Goal: Task Accomplishment & Management: Manage account settings

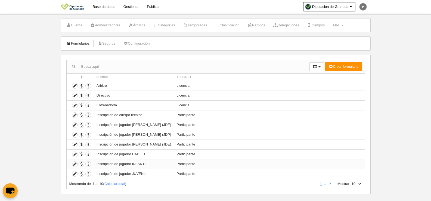
scroll to position [16, 0]
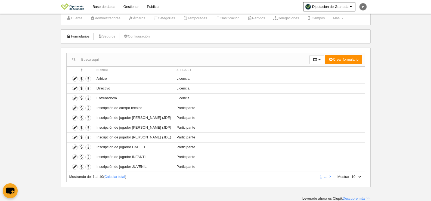
click at [357, 175] on select "10 25 50 100 500" at bounding box center [356, 176] width 11 height 5
click at [351, 174] on select "10 25 50 100 500" at bounding box center [356, 176] width 11 height 5
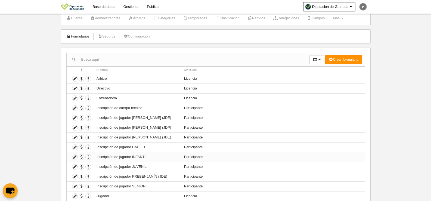
scroll to position [104, 0]
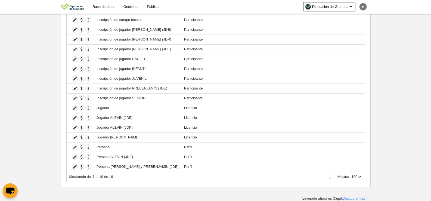
click at [357, 177] on select "10 25 50 100 500" at bounding box center [356, 176] width 11 height 5
select select "500"
click at [351, 174] on select "10 25 50 100 500" at bounding box center [356, 176] width 11 height 5
click at [75, 58] on icon at bounding box center [74, 59] width 5 height 5
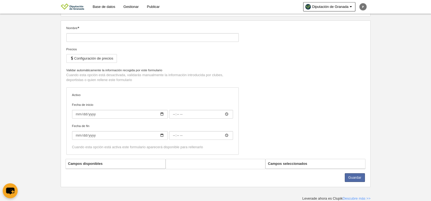
type input "Inscripción de jugador CADETE"
checkbox input "true"
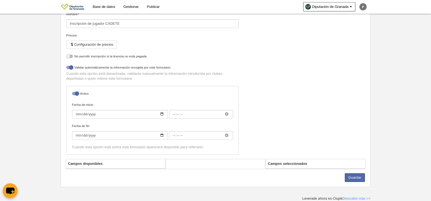
select select "selected"
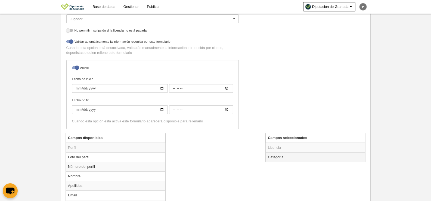
click at [280, 158] on td "Categoría" at bounding box center [316, 157] width 100 height 10
radio input "true"
select select "14800"
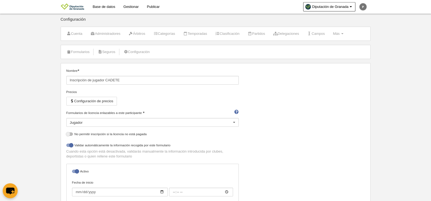
scroll to position [0, 0]
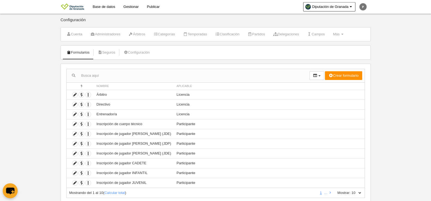
click at [354, 193] on select "10 25 50 100 500" at bounding box center [356, 193] width 11 height 5
select select "50"
click at [351, 191] on select "10 25 50 100 500" at bounding box center [356, 193] width 11 height 5
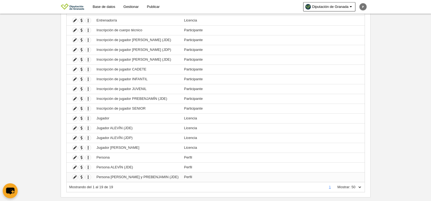
scroll to position [104, 0]
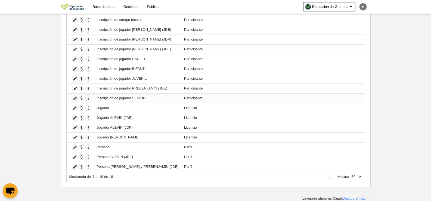
click at [73, 100] on icon at bounding box center [74, 98] width 5 height 5
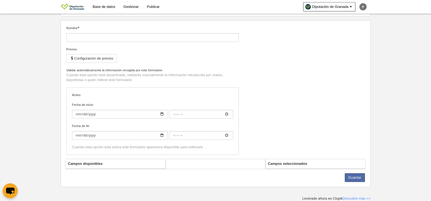
type input "Inscripción de jugador SENIOR"
checkbox input "true"
select select "selected"
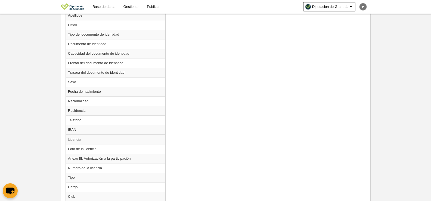
scroll to position [166, 0]
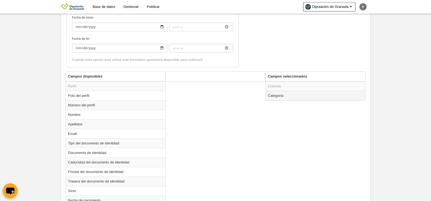
click at [281, 99] on td "Categoría" at bounding box center [316, 96] width 100 height 10
radio input "true"
select select "14802"
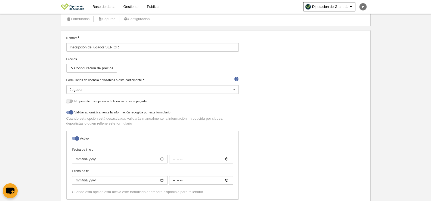
scroll to position [194, 0]
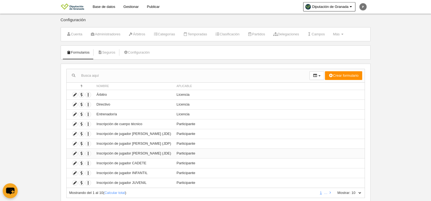
click at [138, 154] on td "Inscripción de jugador [PERSON_NAME] (JDE)" at bounding box center [134, 154] width 80 height 10
click at [74, 154] on icon at bounding box center [74, 153] width 5 height 5
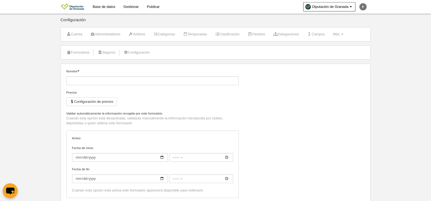
type input "Inscripción de jugador [PERSON_NAME] (JDE)"
checkbox input "true"
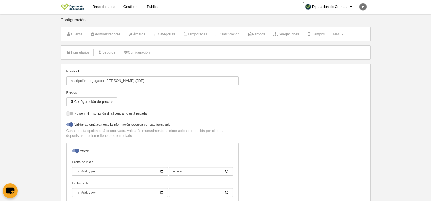
select select "selected"
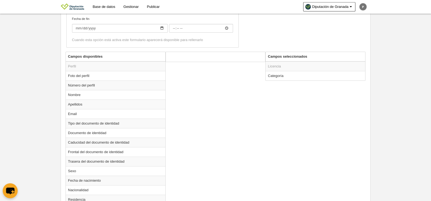
scroll to position [191, 0]
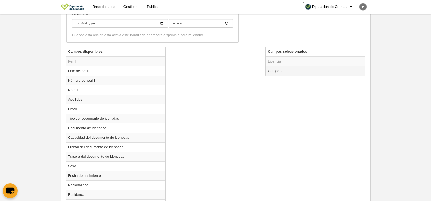
drag, startPoint x: 284, startPoint y: 65, endPoint x: 284, endPoint y: 68, distance: 3.0
click at [284, 66] on td "Licencia" at bounding box center [316, 62] width 100 height 10
click at [284, 69] on td "Categoría" at bounding box center [316, 71] width 100 height 10
radio input "true"
select select "14869"
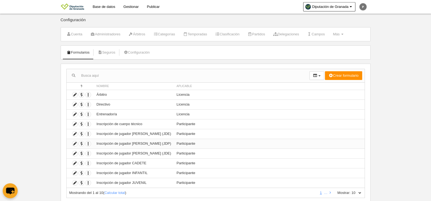
click at [139, 143] on td "Inscripción de jugador [PERSON_NAME] (JDP)" at bounding box center [134, 144] width 80 height 10
click at [361, 195] on div "Mostrando del 1 al 10 ( Calcular total ) 1 … Mostrar: 10 25 50 100 500" at bounding box center [215, 193] width 299 height 10
click at [355, 193] on select "10 25 50 100 500" at bounding box center [356, 193] width 11 height 5
select select "50"
click at [351, 191] on select "10 25 50 100 500" at bounding box center [356, 193] width 11 height 5
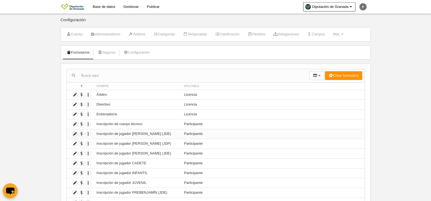
click at [75, 133] on icon at bounding box center [74, 133] width 5 height 5
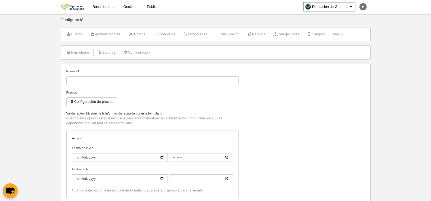
type input "Inscripción de jugador [PERSON_NAME] (JDE)"
checkbox input "true"
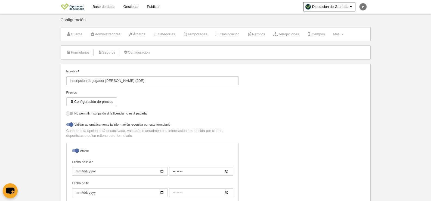
select select "selected"
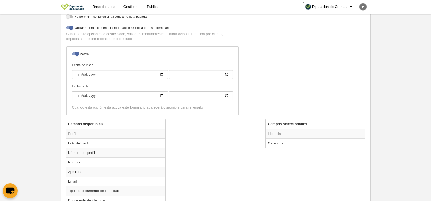
scroll to position [160, 0]
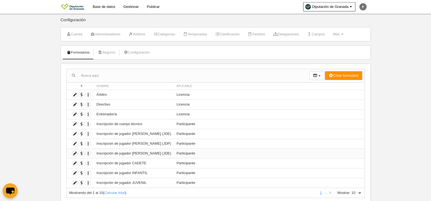
click at [76, 154] on icon at bounding box center [74, 153] width 5 height 5
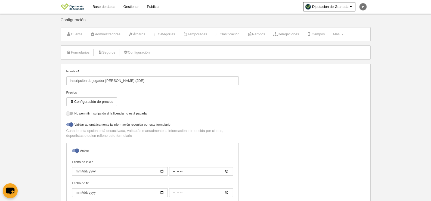
select select "selected"
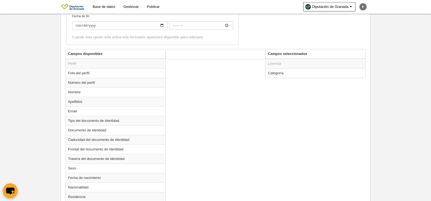
scroll to position [191, 0]
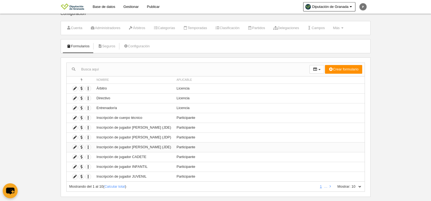
scroll to position [16, 0]
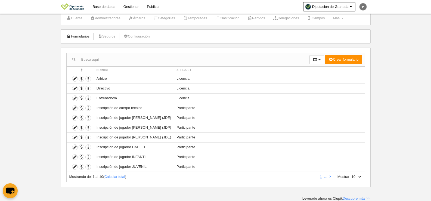
click at [354, 176] on select "10 25 50 100 500" at bounding box center [356, 176] width 11 height 5
select select "100"
click at [351, 174] on select "10 25 50 100 500" at bounding box center [356, 176] width 11 height 5
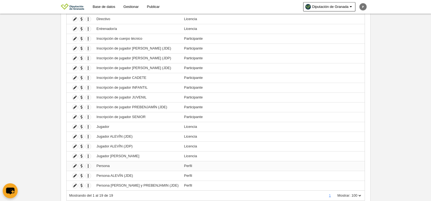
scroll to position [104, 0]
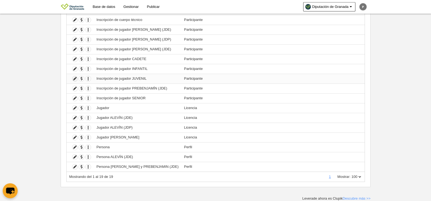
click at [75, 78] on icon at bounding box center [74, 78] width 5 height 5
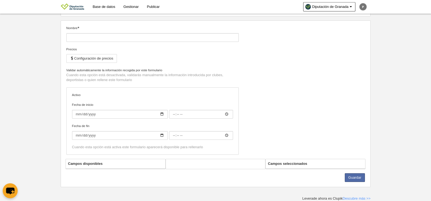
type input "Inscripción de jugador JUVENIL"
checkbox input "true"
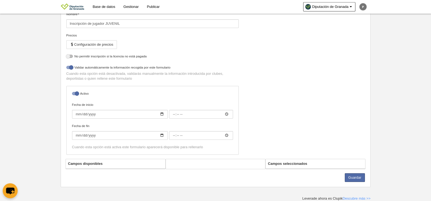
select select "selected"
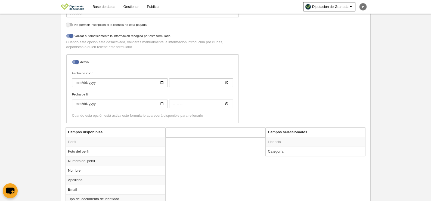
scroll to position [115, 0]
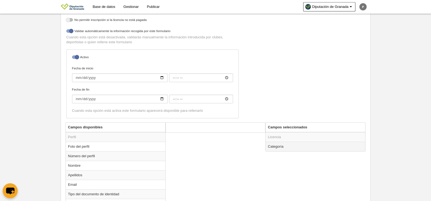
click at [295, 150] on td "Categoría" at bounding box center [316, 147] width 100 height 10
radio input "true"
select select "14801"
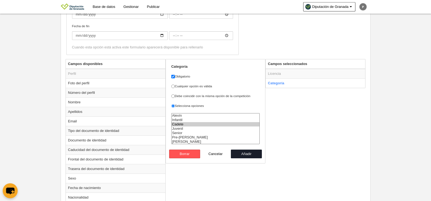
scroll to position [186, 0]
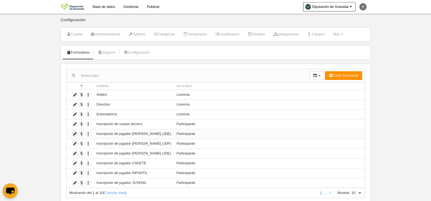
click at [75, 133] on icon at bounding box center [74, 133] width 5 height 5
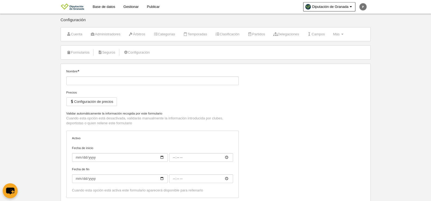
type input "Inscripción de jugador [PERSON_NAME] (JDE)"
checkbox input "true"
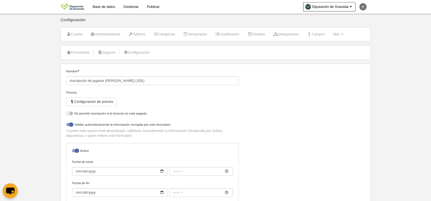
select select "selected"
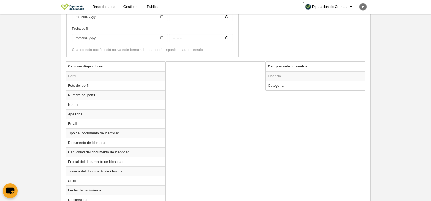
scroll to position [234, 0]
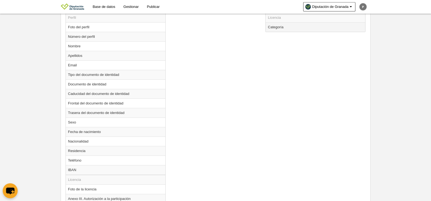
click at [283, 26] on td "Categoría" at bounding box center [316, 27] width 100 height 10
radio input "true"
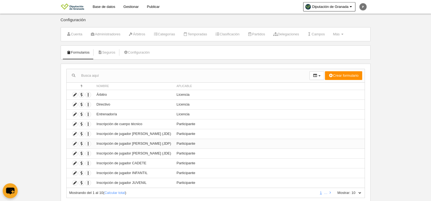
click at [125, 145] on td "Inscripción de jugador [PERSON_NAME] (JDP)" at bounding box center [134, 144] width 80 height 10
click at [75, 144] on icon at bounding box center [74, 143] width 5 height 5
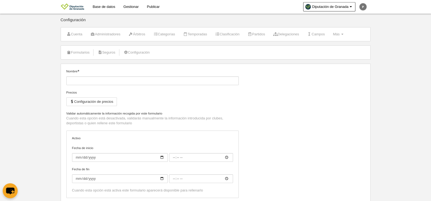
type input "Inscripción de jugador [PERSON_NAME] (JDP)"
checkbox input "true"
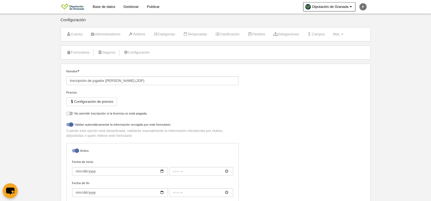
select select "selected"
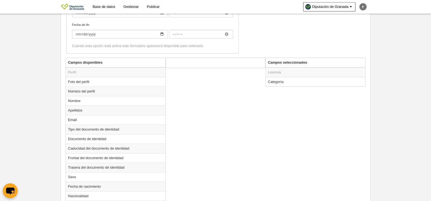
scroll to position [210, 0]
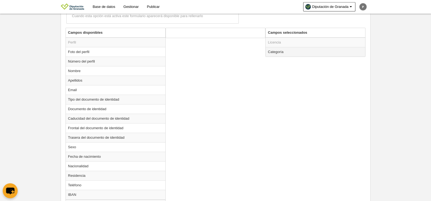
click at [275, 51] on td "Categoría" at bounding box center [316, 52] width 100 height 10
radio input "true"
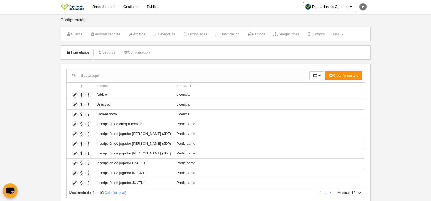
click at [358, 191] on select "10 25 50 100 500" at bounding box center [356, 193] width 11 height 5
click at [358, 192] on select "10 25 50 100 500" at bounding box center [356, 193] width 11 height 5
click at [358, 191] on select "10 25 50 100 500" at bounding box center [356, 193] width 11 height 5
select select "100"
click at [351, 191] on select "10 25 50 100 500" at bounding box center [356, 193] width 11 height 5
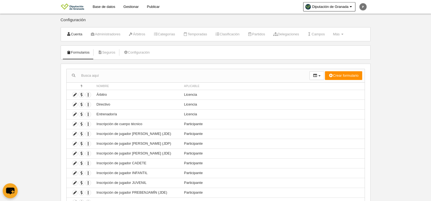
click at [78, 37] on link "Cuenta" at bounding box center [75, 34] width 22 height 8
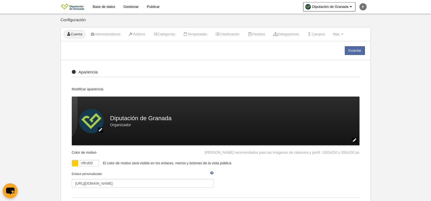
click at [105, 9] on link "Base de datos" at bounding box center [104, 7] width 31 height 14
